Goal: Task Accomplishment & Management: Use online tool/utility

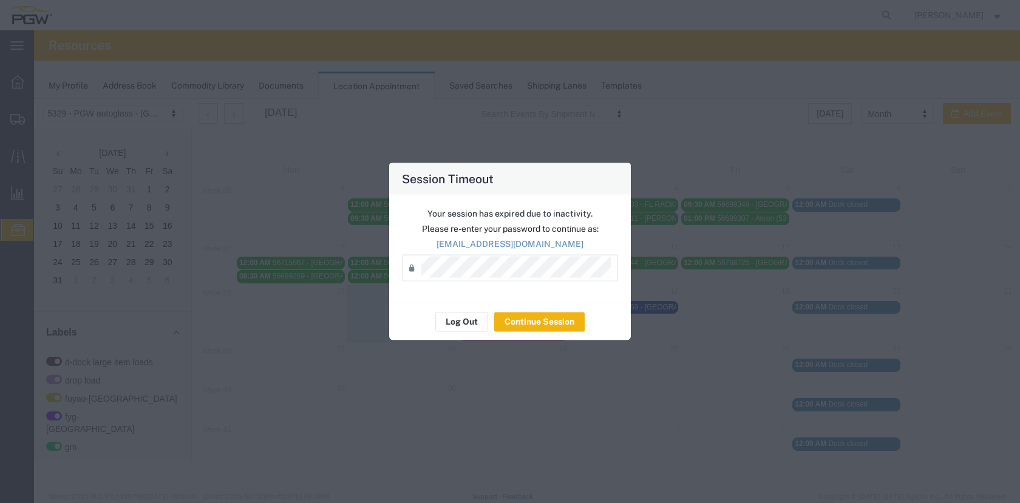
scroll to position [457, 0]
click at [461, 316] on button "Log Out" at bounding box center [461, 321] width 53 height 19
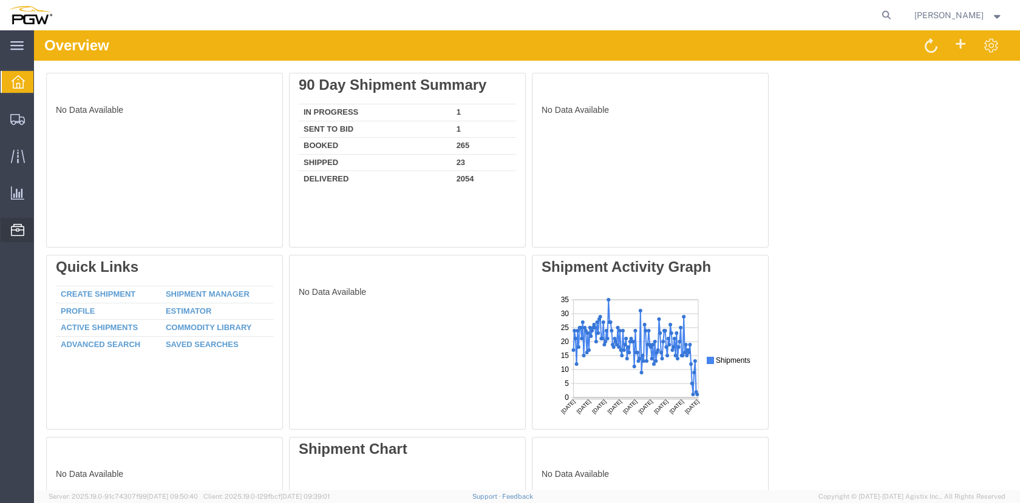
click at [0, 0] on span "Location Appointment" at bounding box center [0, 0] width 0 height 0
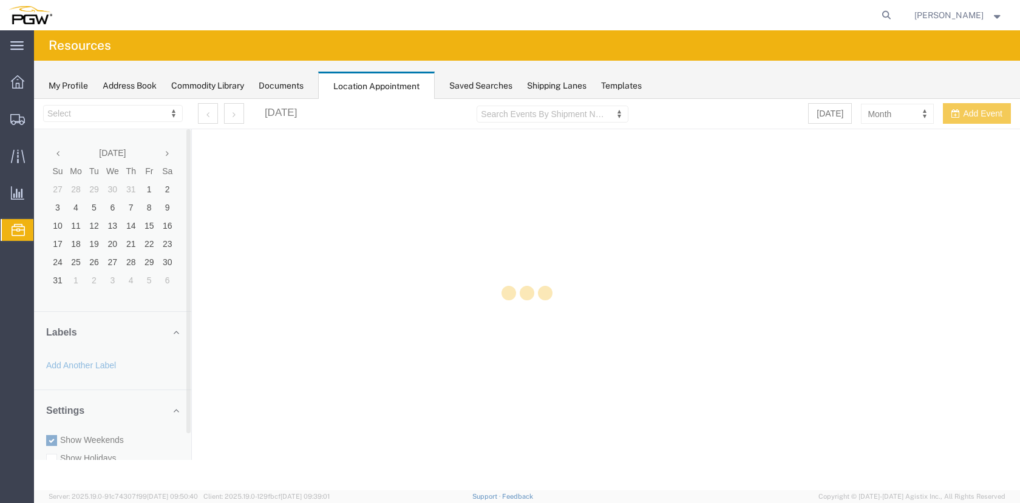
select select "28253"
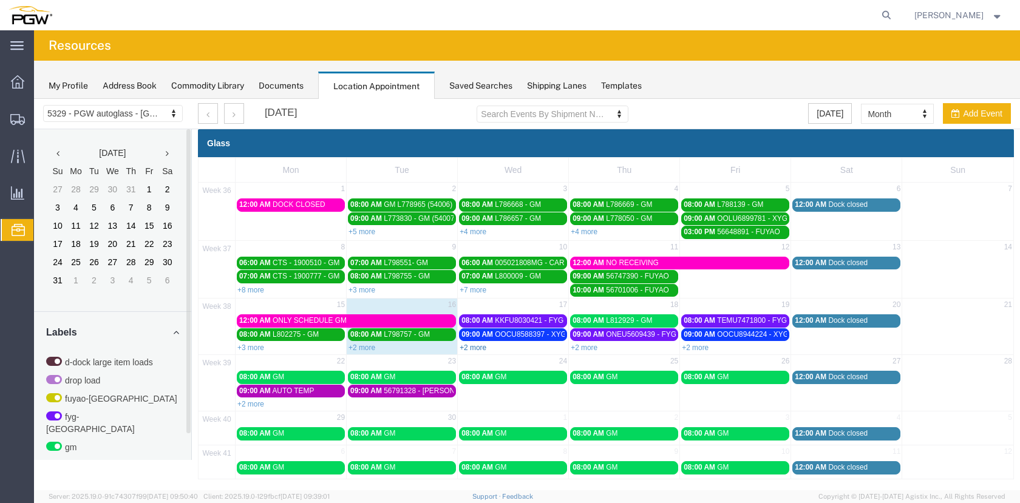
click at [476, 348] on link "+2 more" at bounding box center [472, 348] width 27 height 8
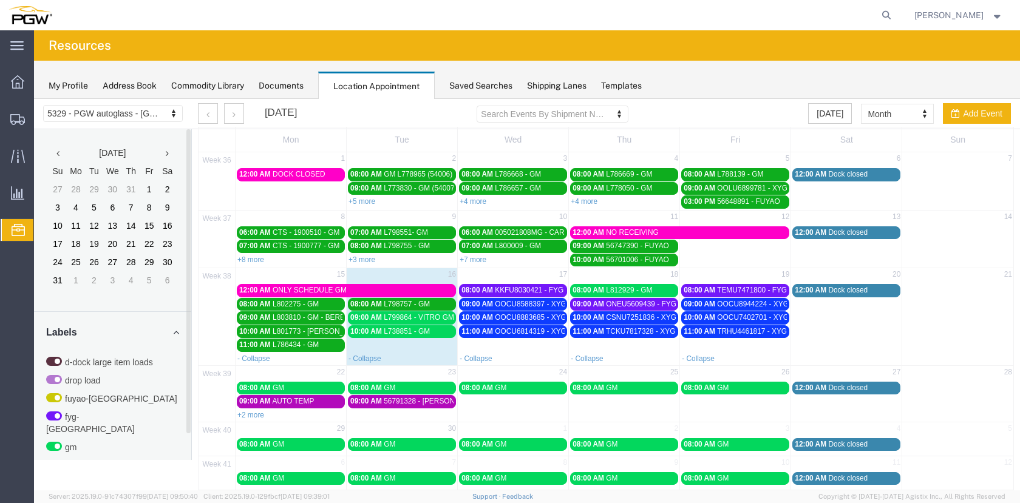
scroll to position [43, 0]
